Goal: Entertainment & Leisure: Browse casually

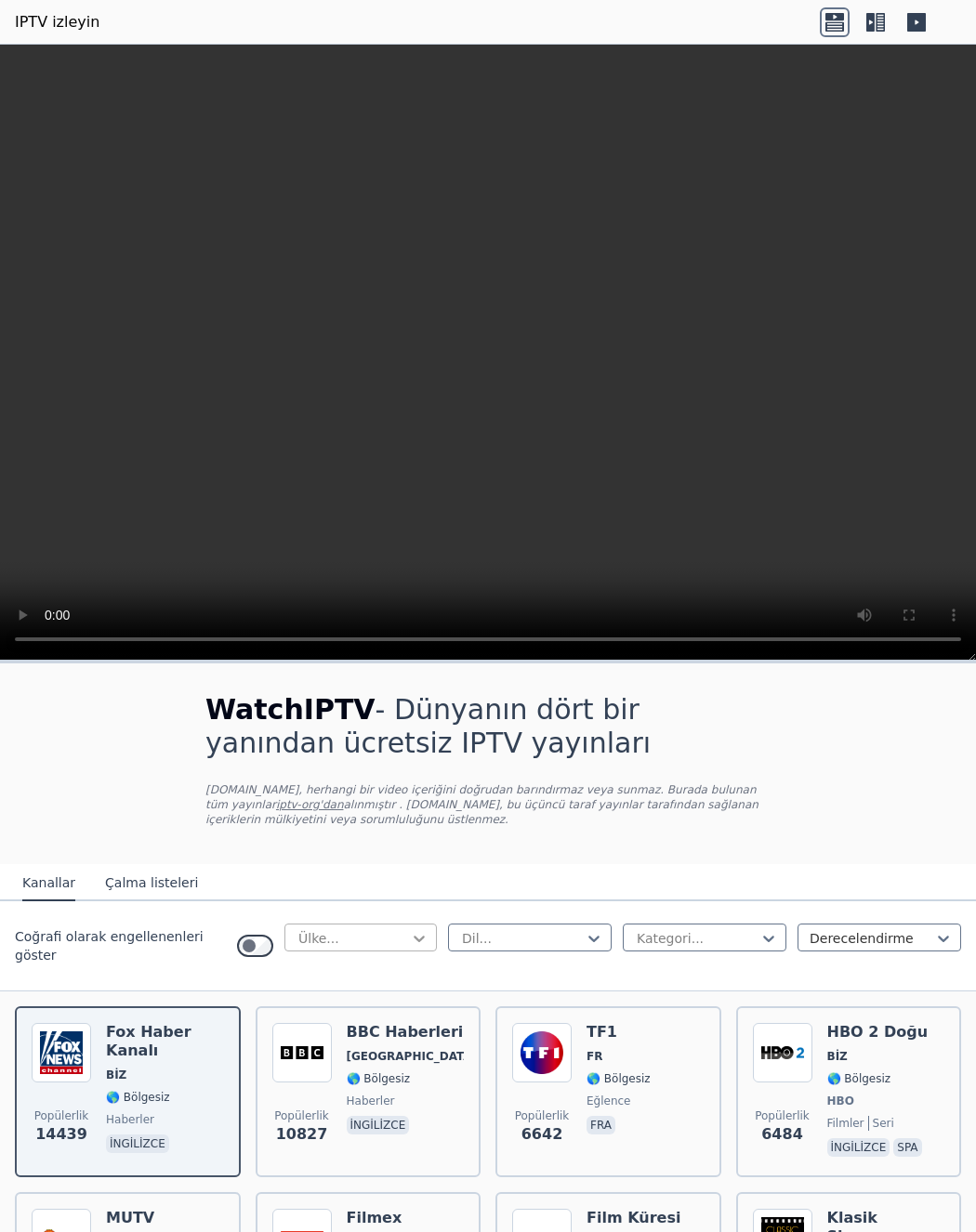
click at [410, 939] on icon at bounding box center [419, 938] width 19 height 19
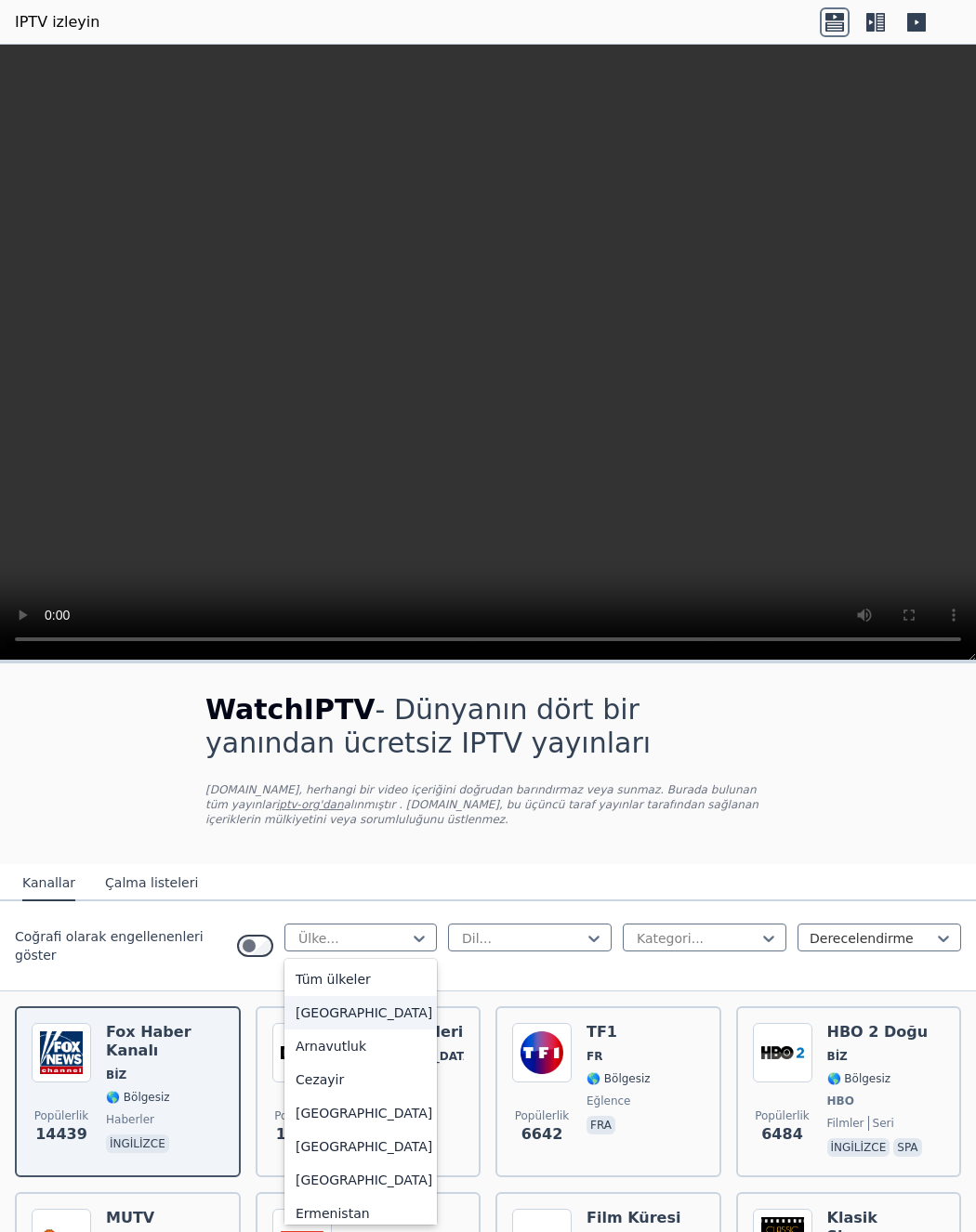
click at [312, 1012] on font "[GEOGRAPHIC_DATA]" at bounding box center [363, 1013] width 137 height 15
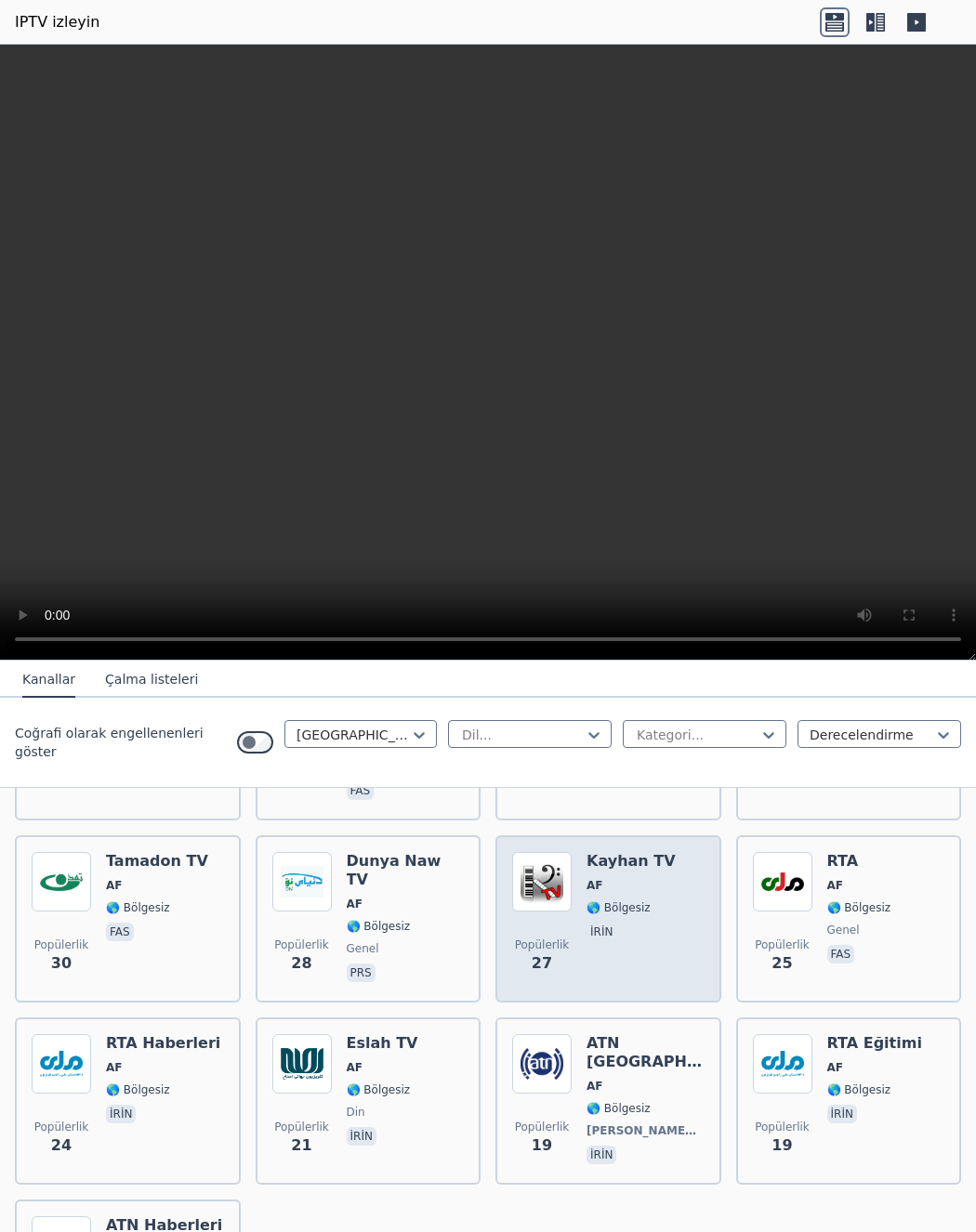
scroll to position [278, 0]
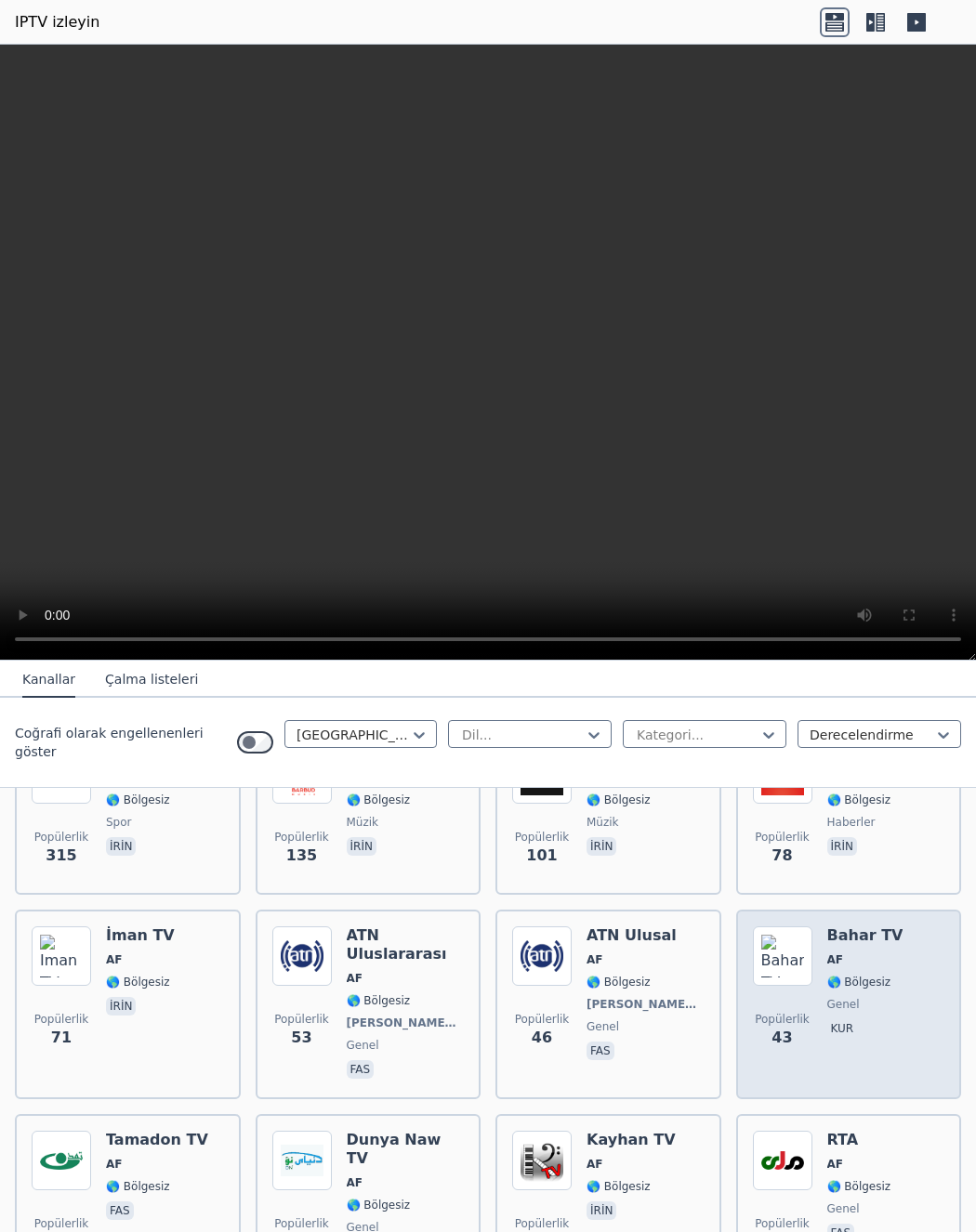
click at [834, 941] on font "Bahar TV" at bounding box center [865, 935] width 76 height 18
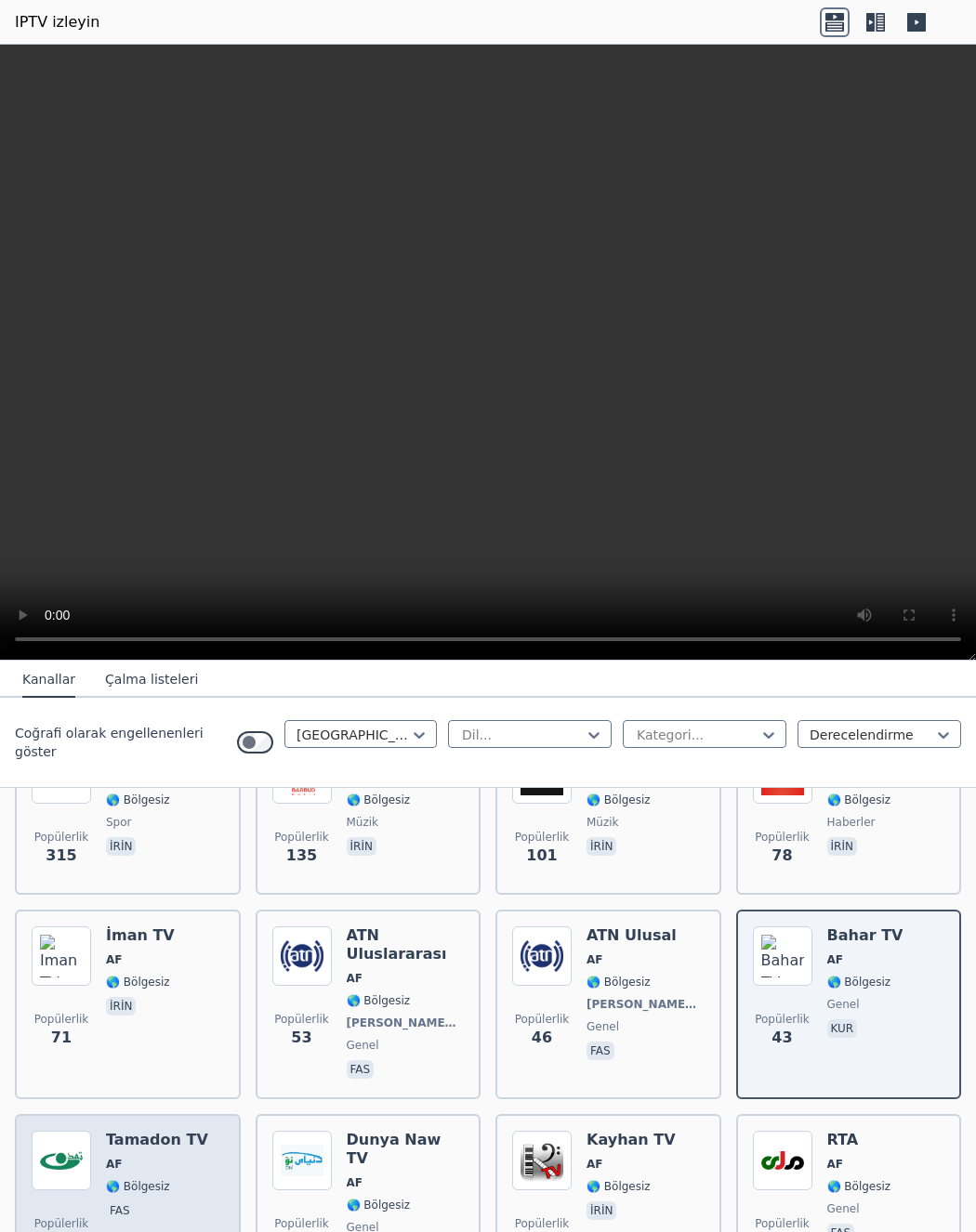
click at [157, 1130] on font "Tamadon TV" at bounding box center [157, 1139] width 102 height 18
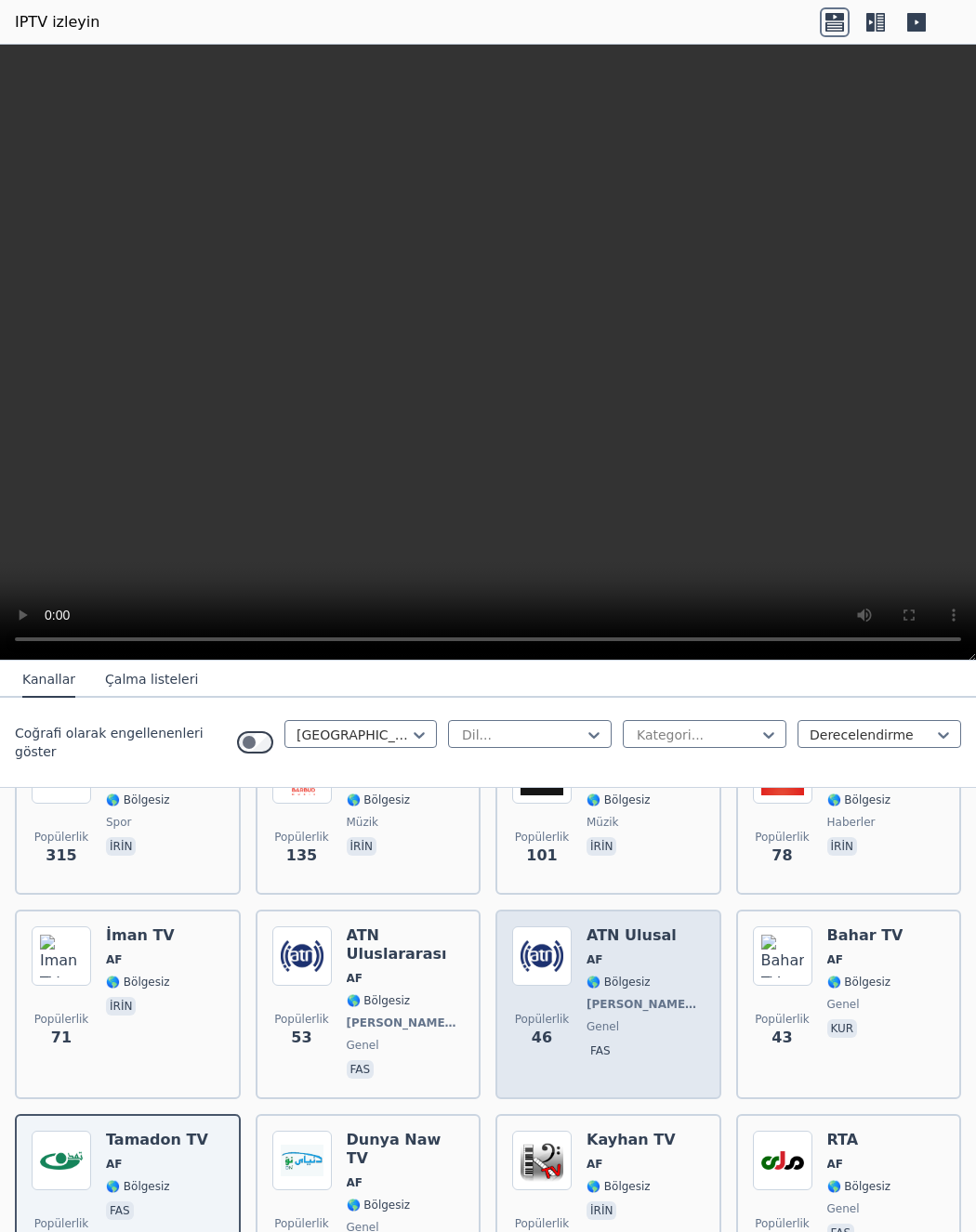
click at [606, 930] on font "ATN Ulusal" at bounding box center [632, 935] width 90 height 18
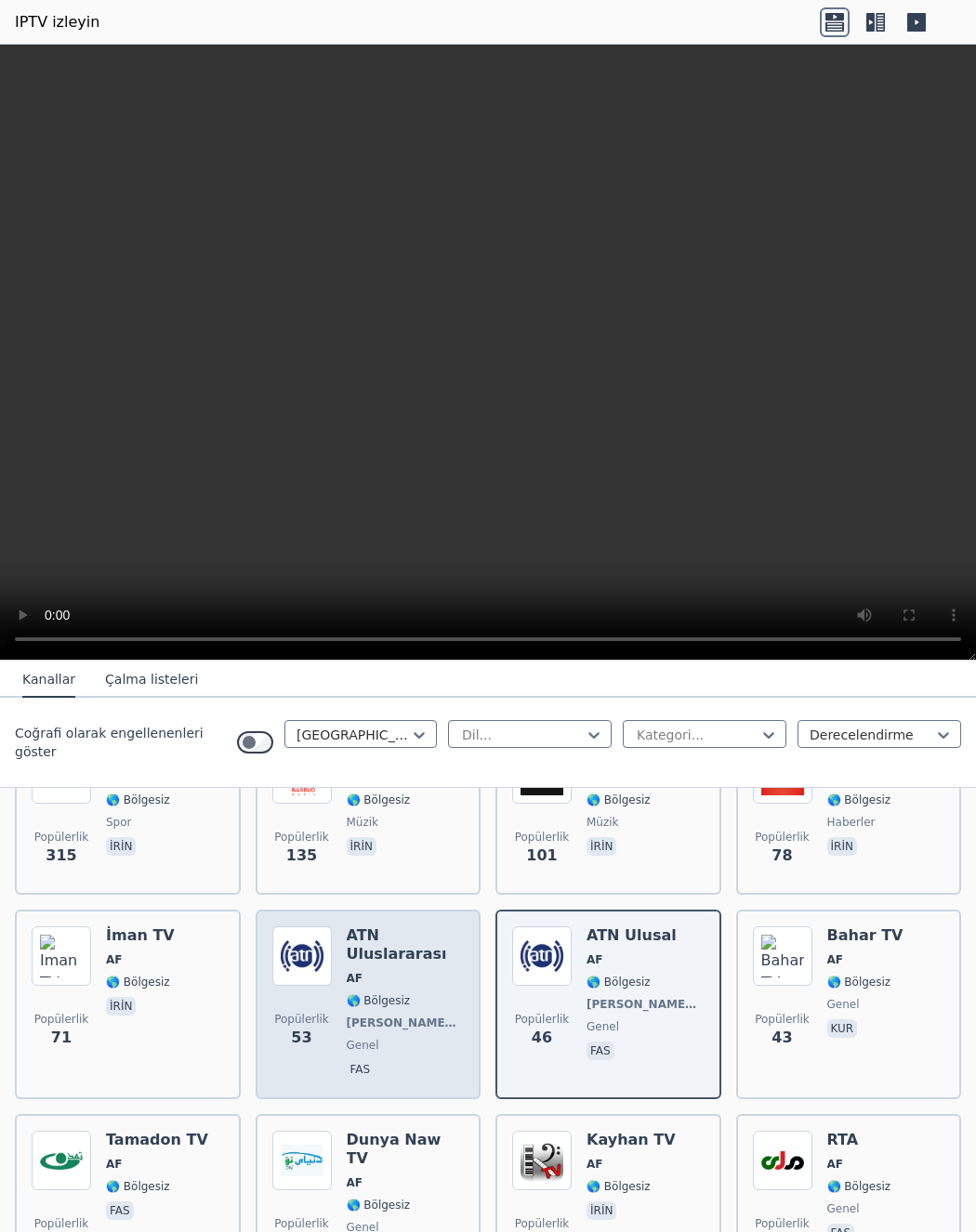
click at [377, 940] on font "ATN Uluslararası" at bounding box center [396, 944] width 101 height 36
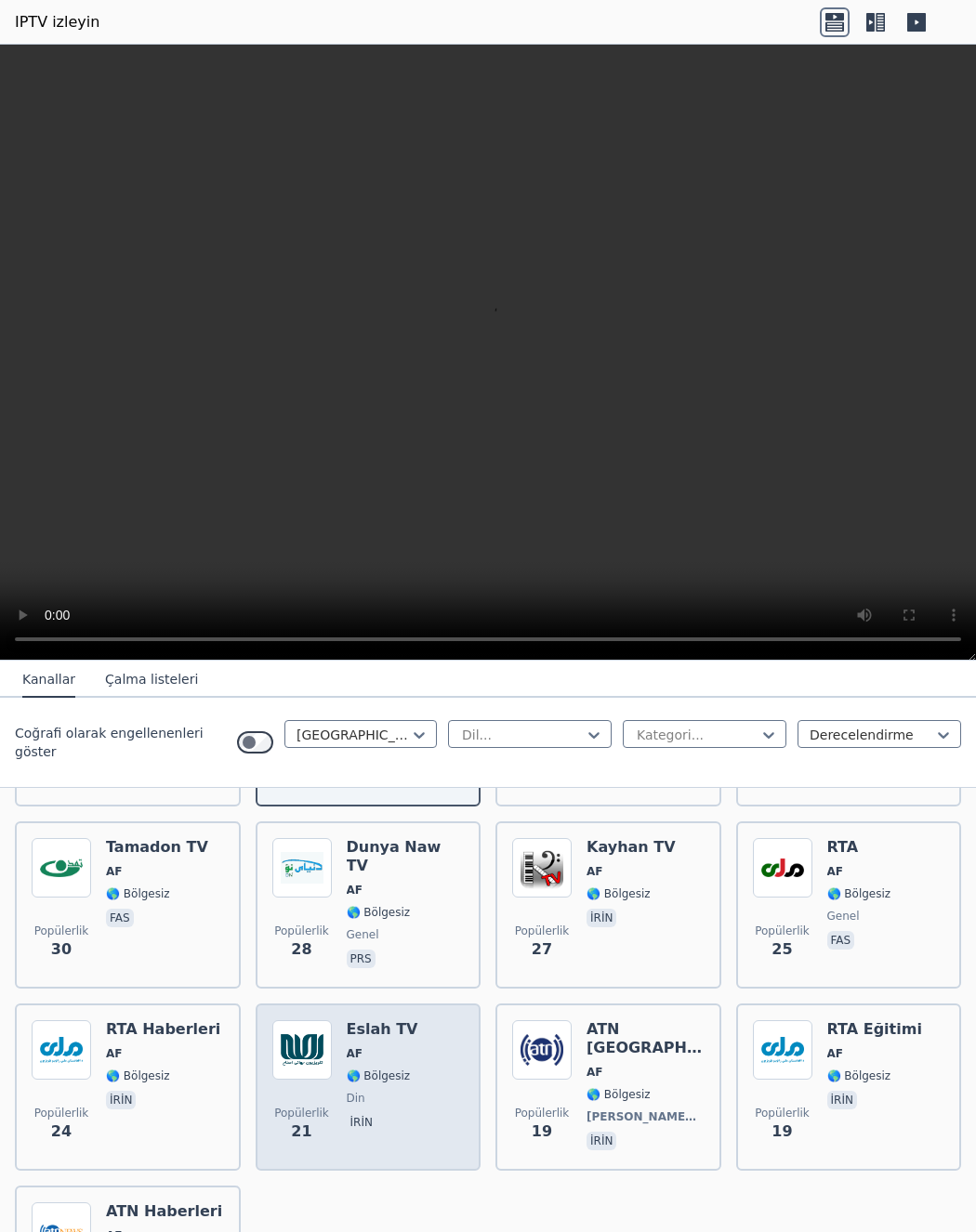
scroll to position [754, 0]
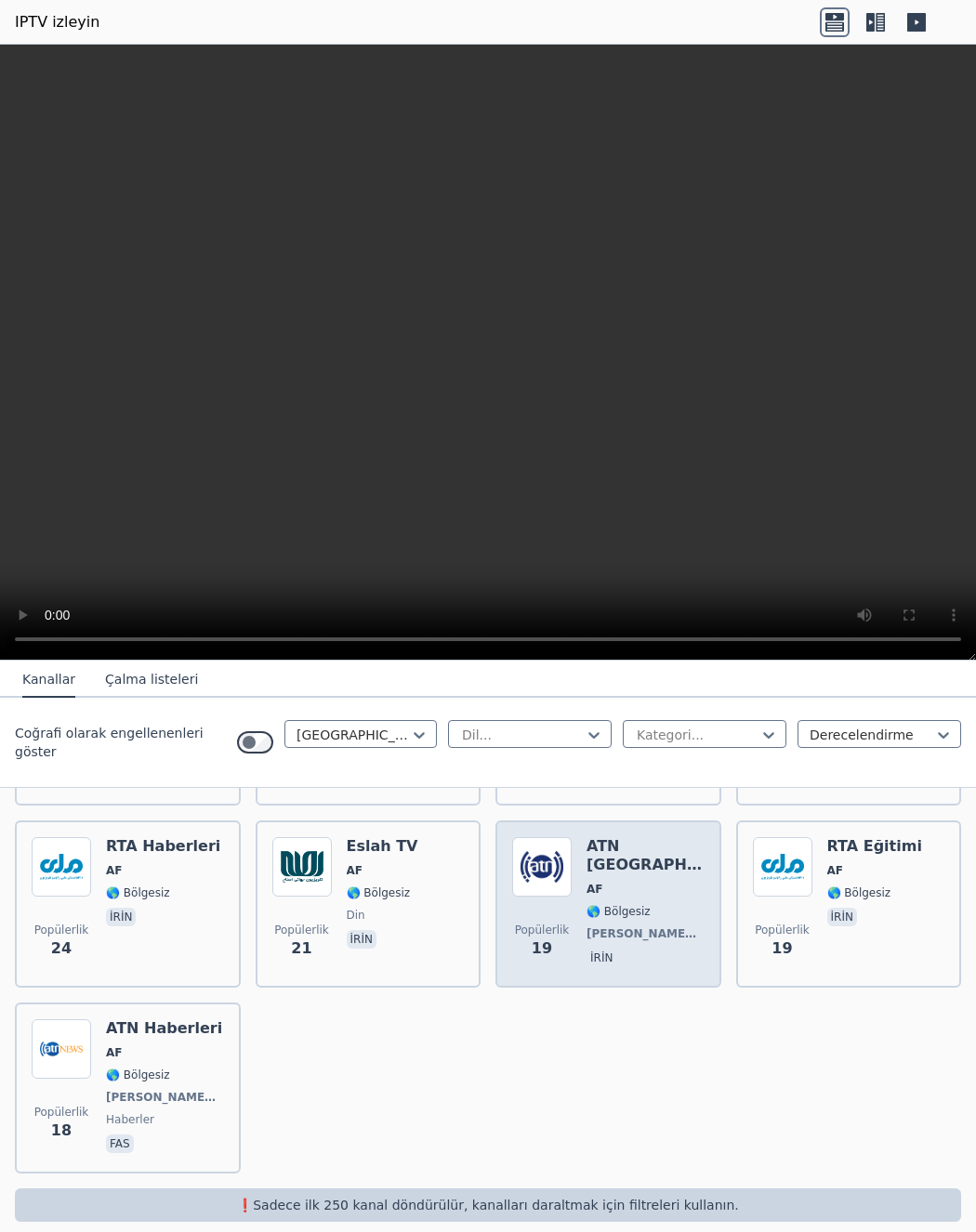
click at [599, 837] on font "ATN [GEOGRAPHIC_DATA]" at bounding box center [674, 855] width 174 height 36
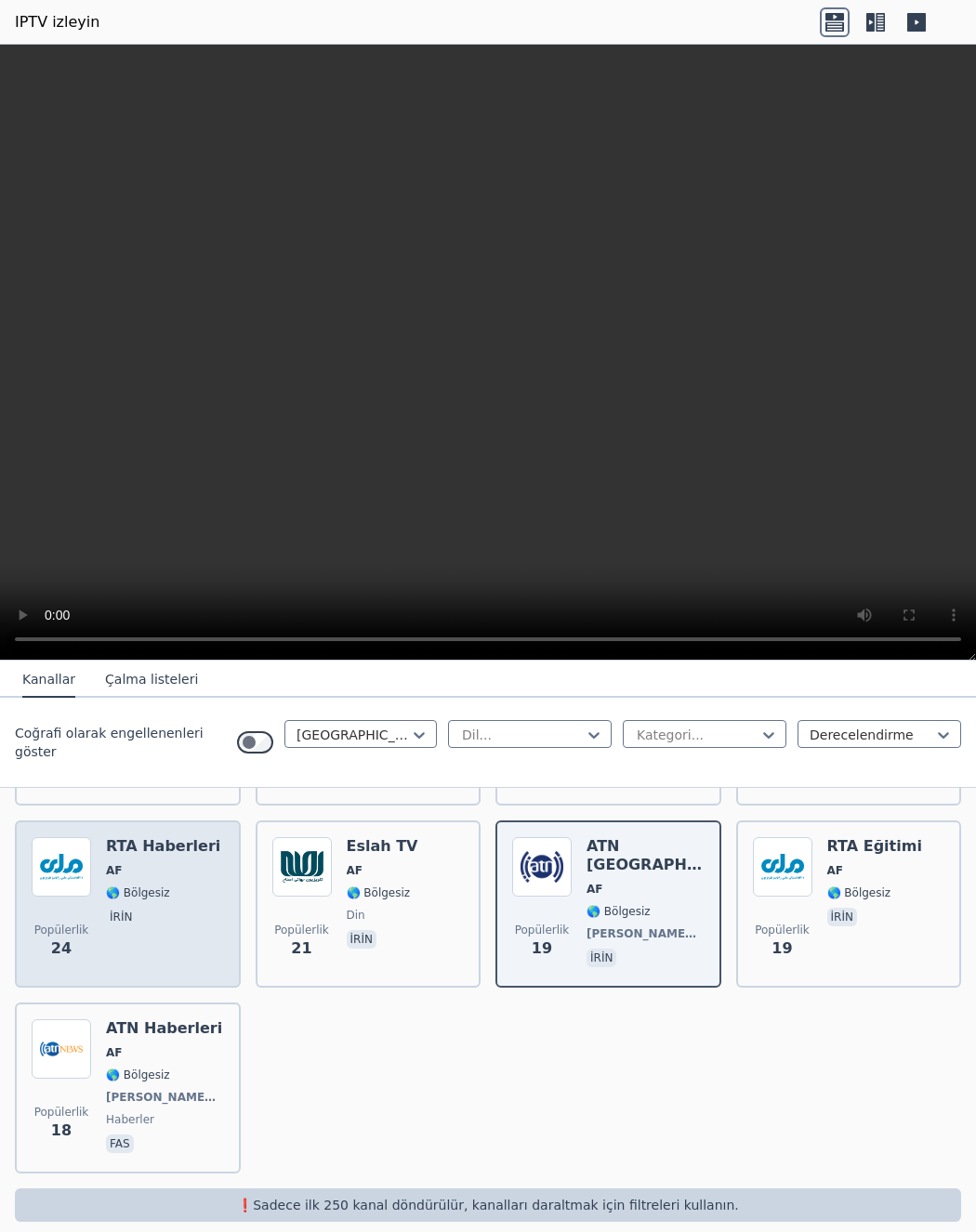
click at [155, 837] on font "RTA Haberleri" at bounding box center [163, 846] width 115 height 18
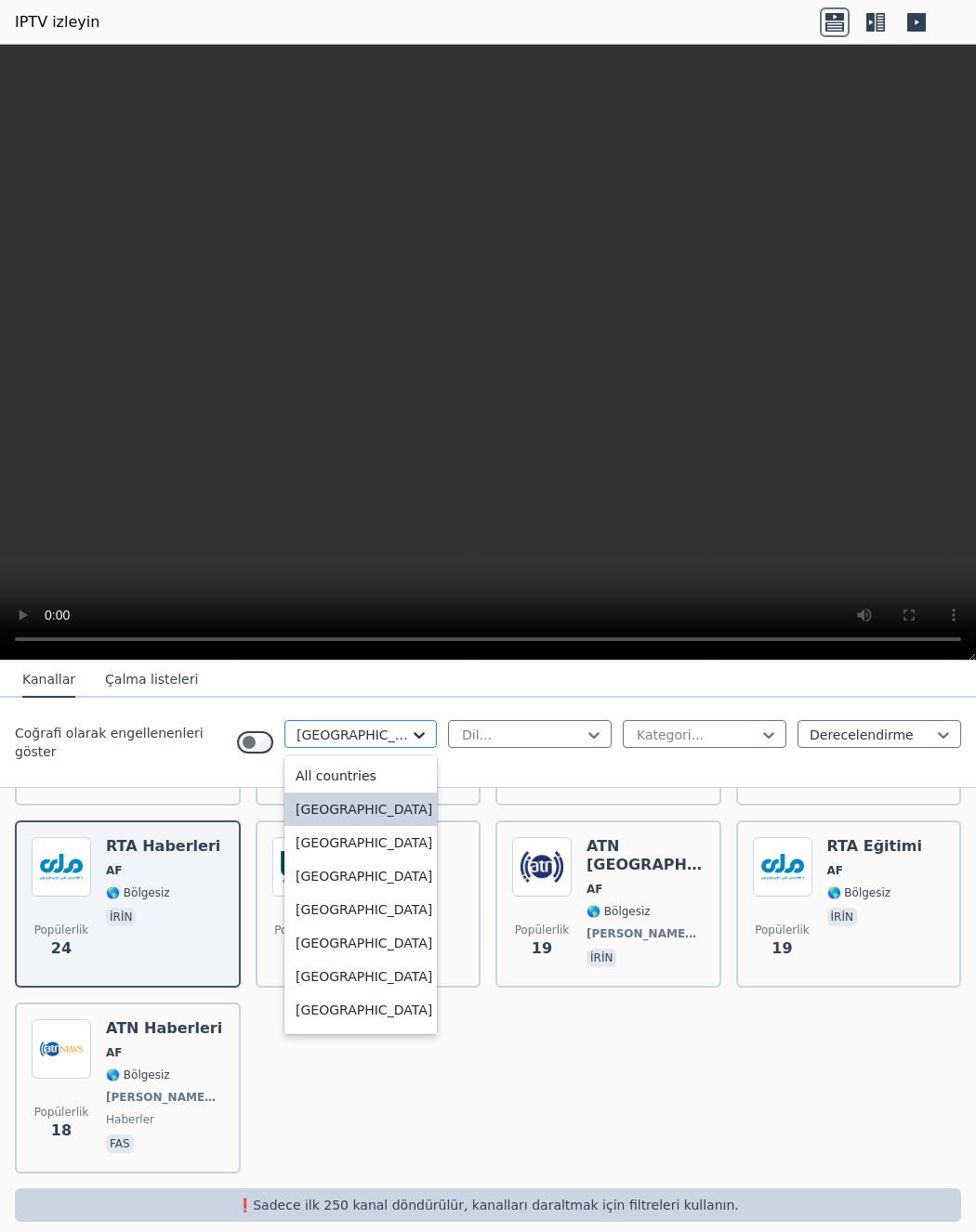
click at [410, 735] on icon at bounding box center [419, 734] width 19 height 19
click at [310, 980] on font "[GEOGRAPHIC_DATA]" at bounding box center [363, 976] width 137 height 15
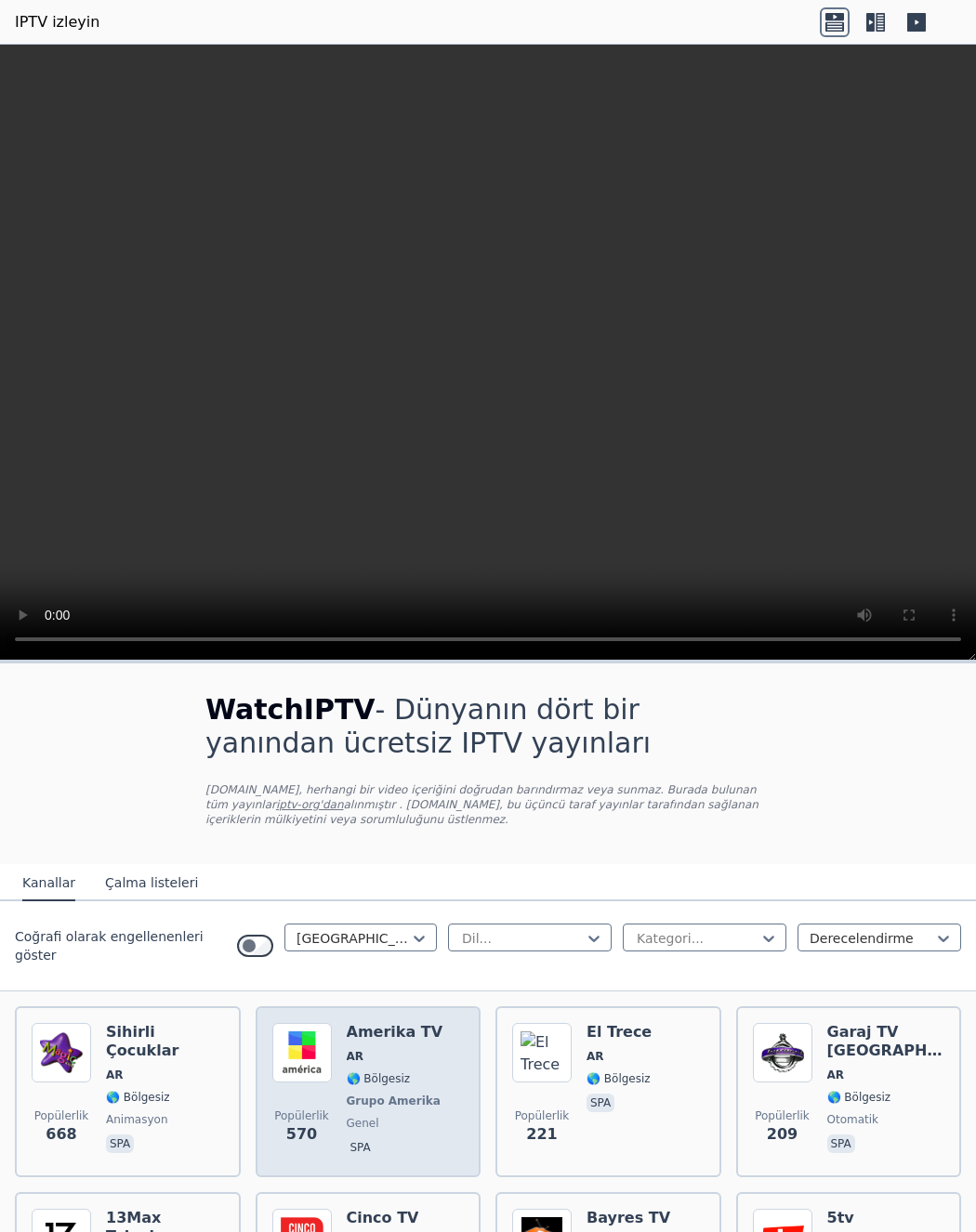
click at [400, 1028] on font "Amerika TV" at bounding box center [394, 1031] width 97 height 18
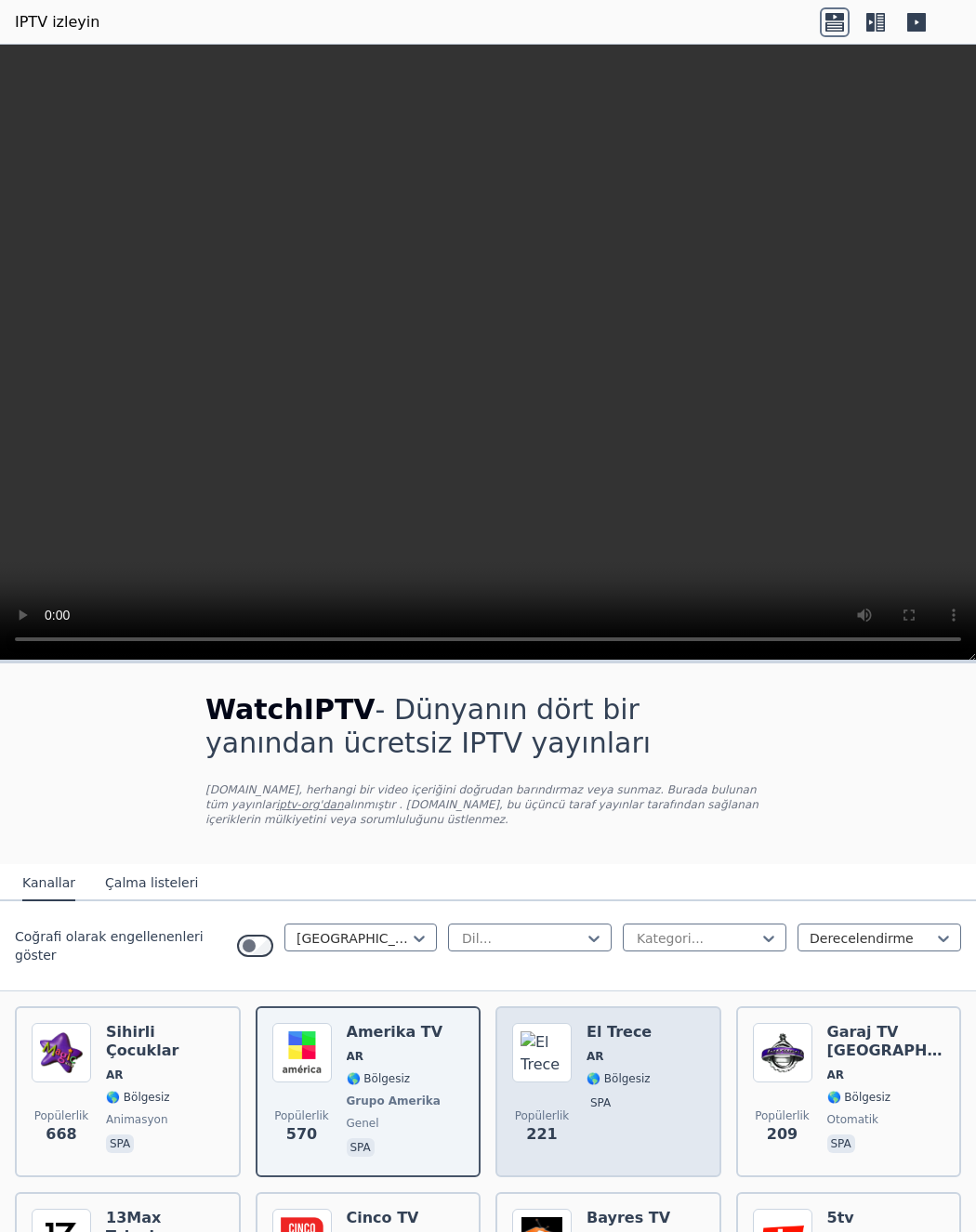
click at [608, 1026] on font "El Trece" at bounding box center [619, 1031] width 65 height 18
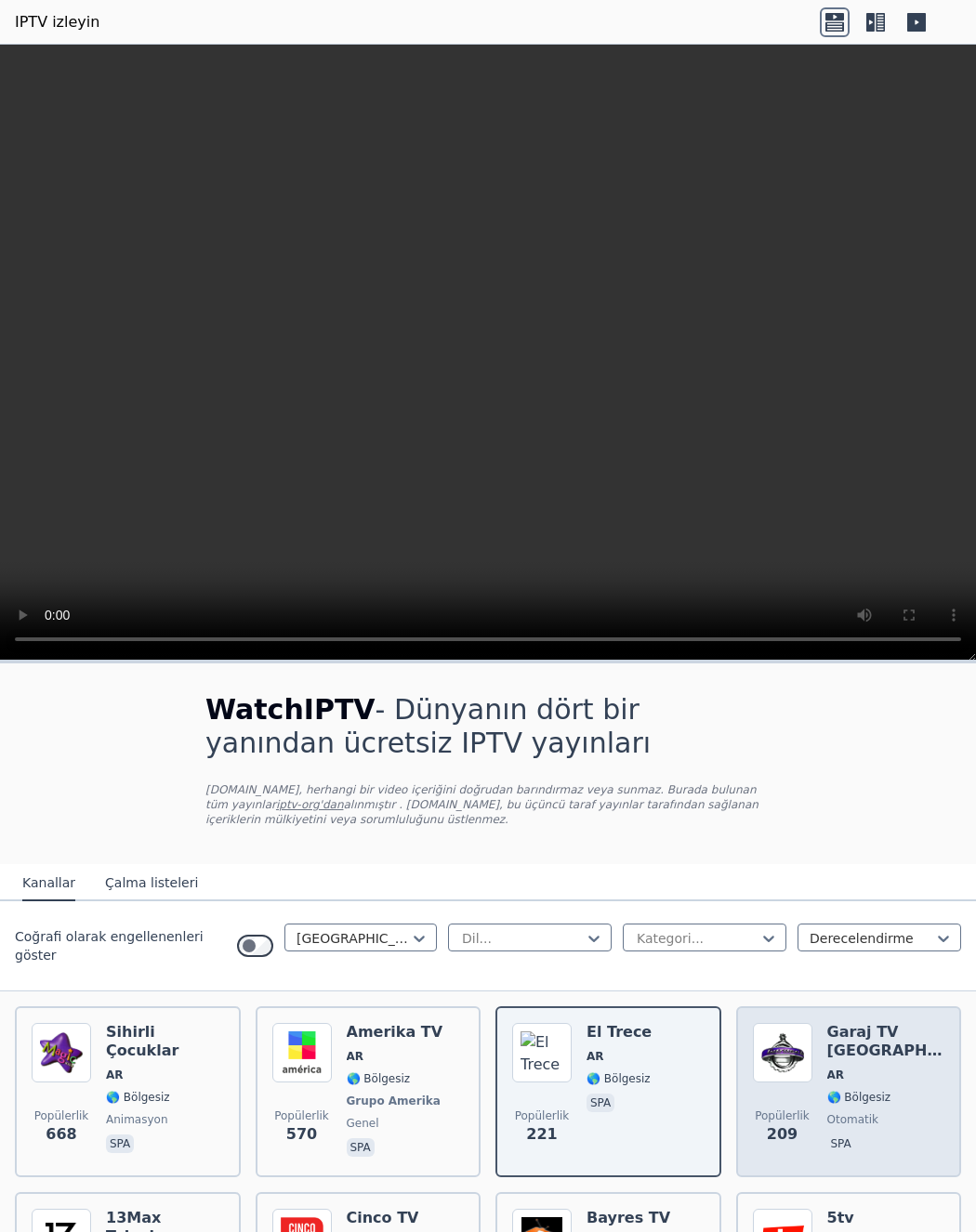
click at [851, 1047] on font "Garaj TV [GEOGRAPHIC_DATA]" at bounding box center [914, 1040] width 174 height 36
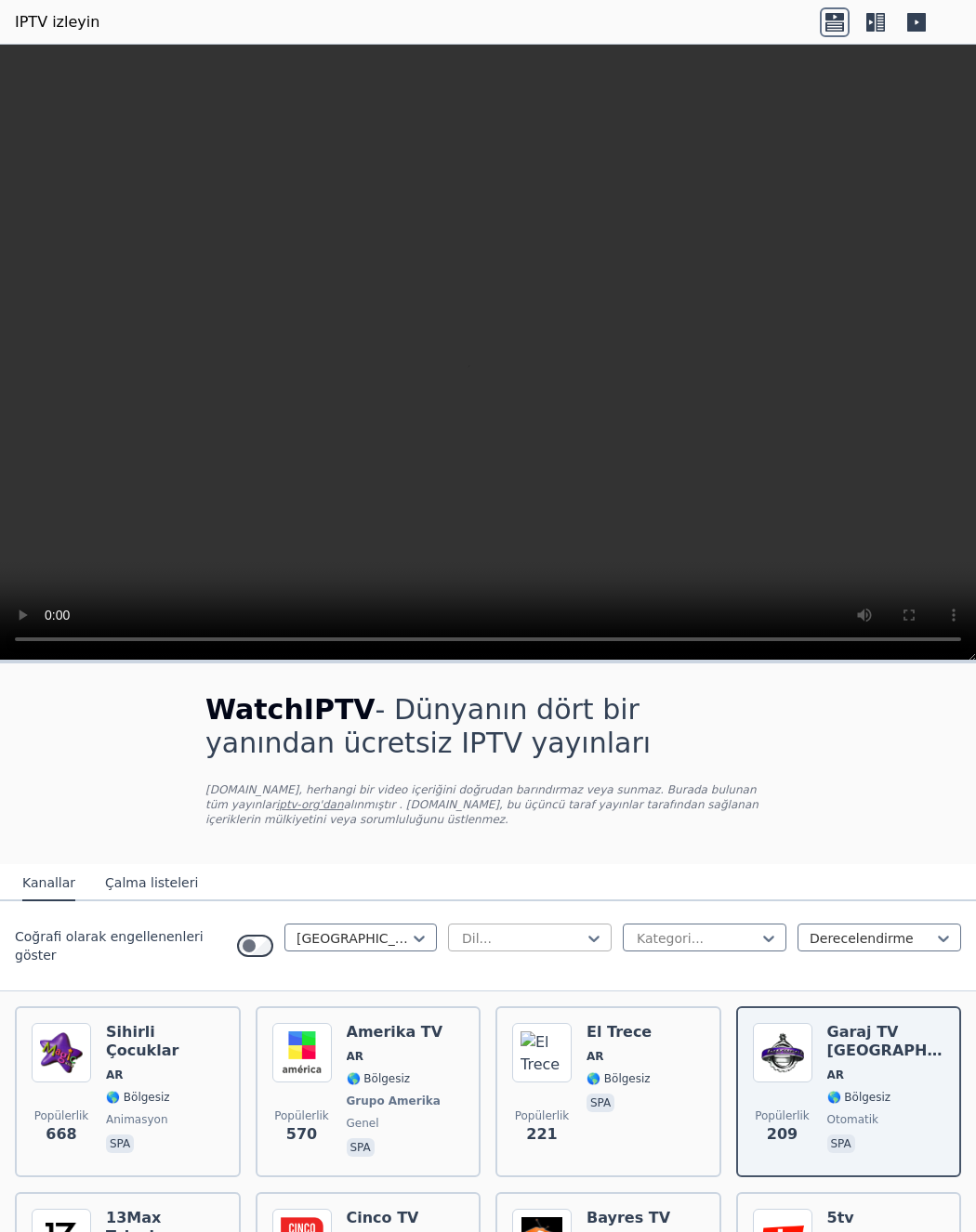
scroll to position [278, 0]
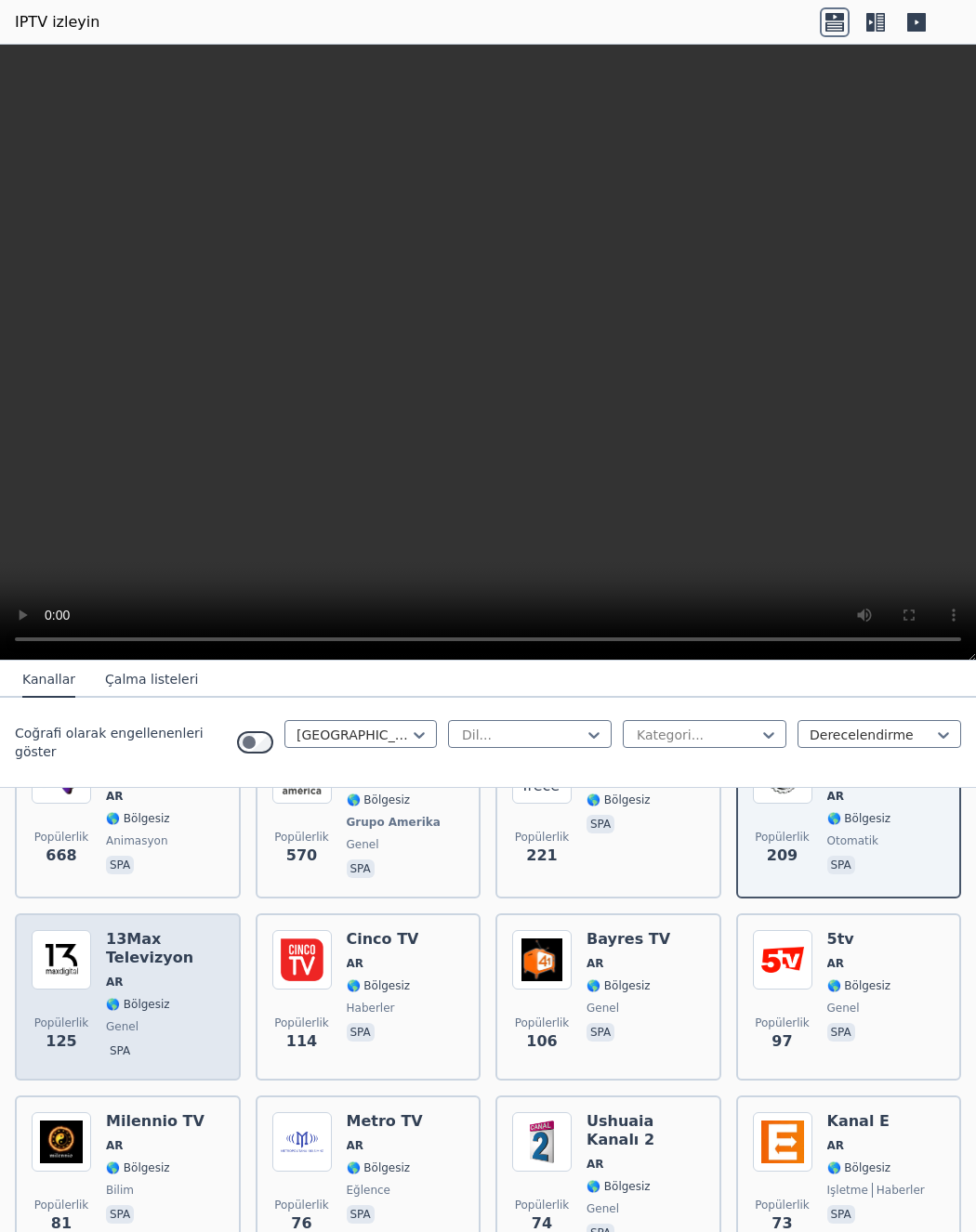
click at [134, 943] on font "13Max Televizyon" at bounding box center [150, 948] width 88 height 36
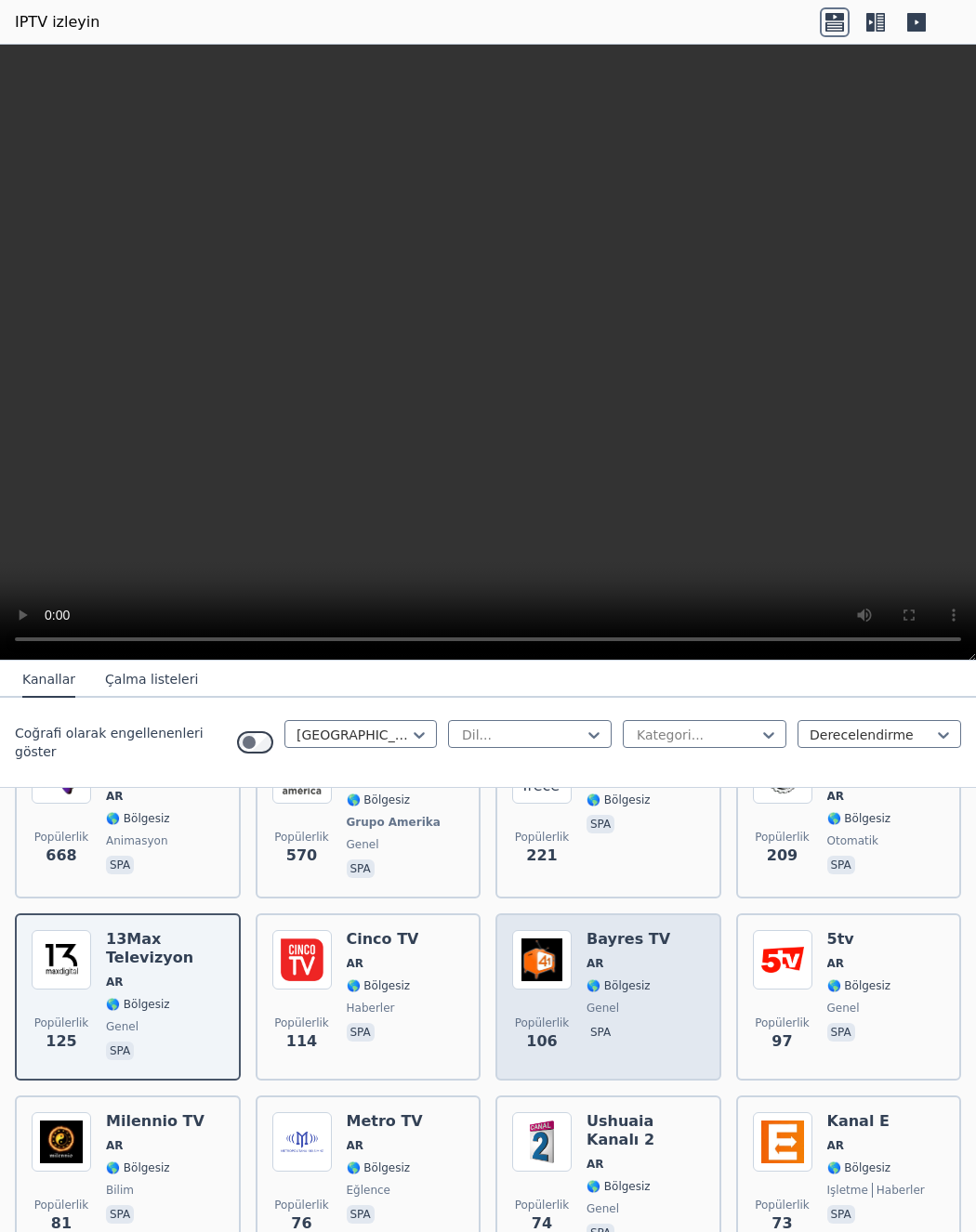
click at [602, 964] on span "AR" at bounding box center [629, 963] width 84 height 15
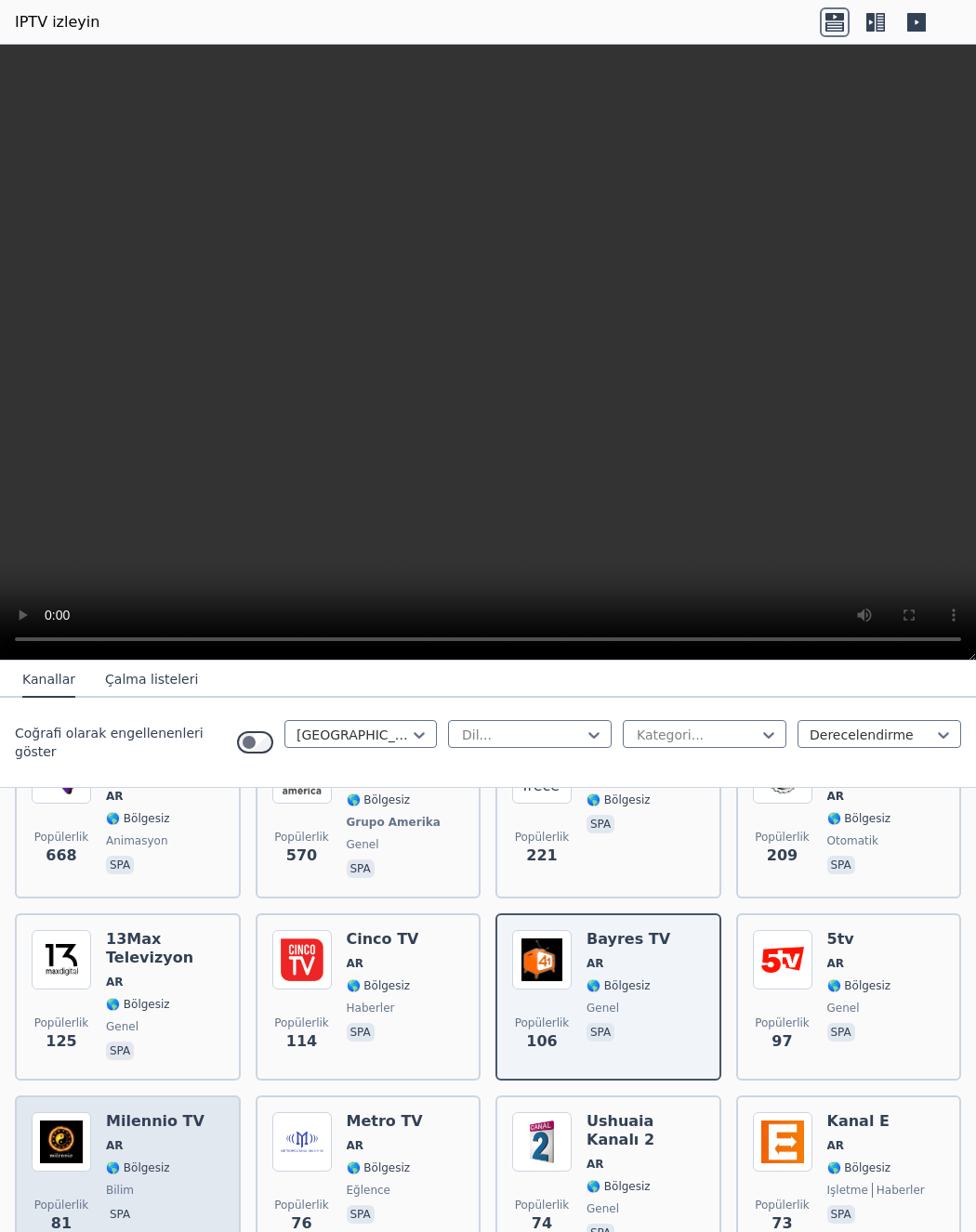
click at [150, 1119] on font "Milennio TV" at bounding box center [155, 1121] width 99 height 18
